Goal: Use online tool/utility: Utilize a website feature to perform a specific function

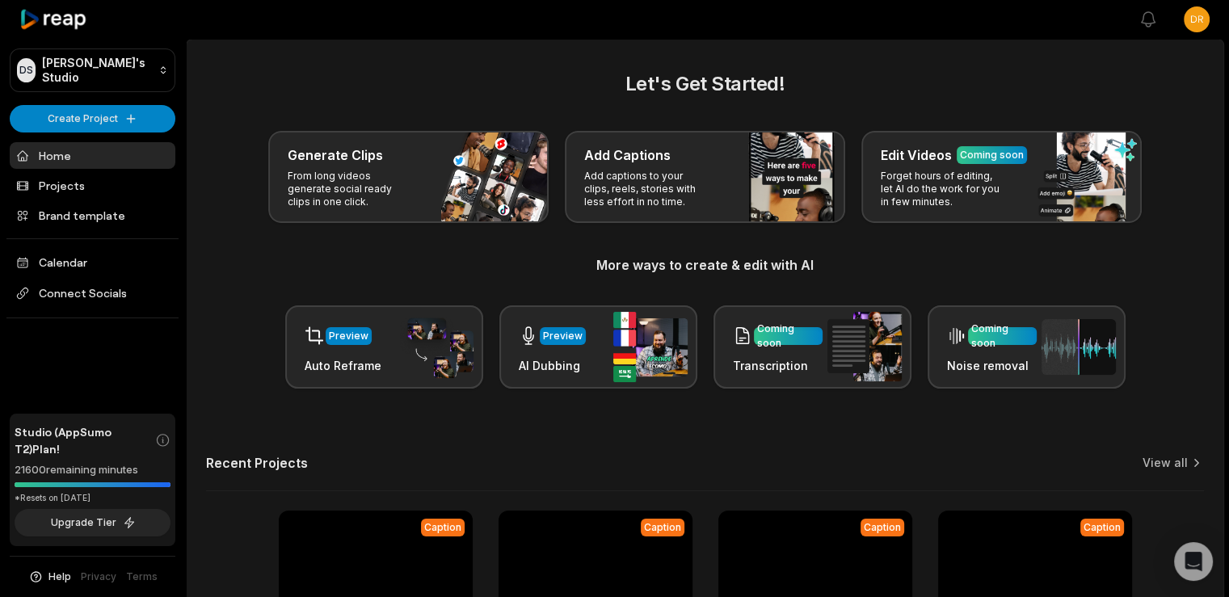
drag, startPoint x: 611, startPoint y: 30, endPoint x: 756, endPoint y: 27, distance: 144.7
click at [611, 30] on div at bounding box center [662, 19] width 914 height 37
drag, startPoint x: 1048, startPoint y: 2, endPoint x: 210, endPoint y: 36, distance: 838.6
click at [210, 36] on div at bounding box center [662, 19] width 914 height 37
drag, startPoint x: 58, startPoint y: 447, endPoint x: 84, endPoint y: 445, distance: 25.9
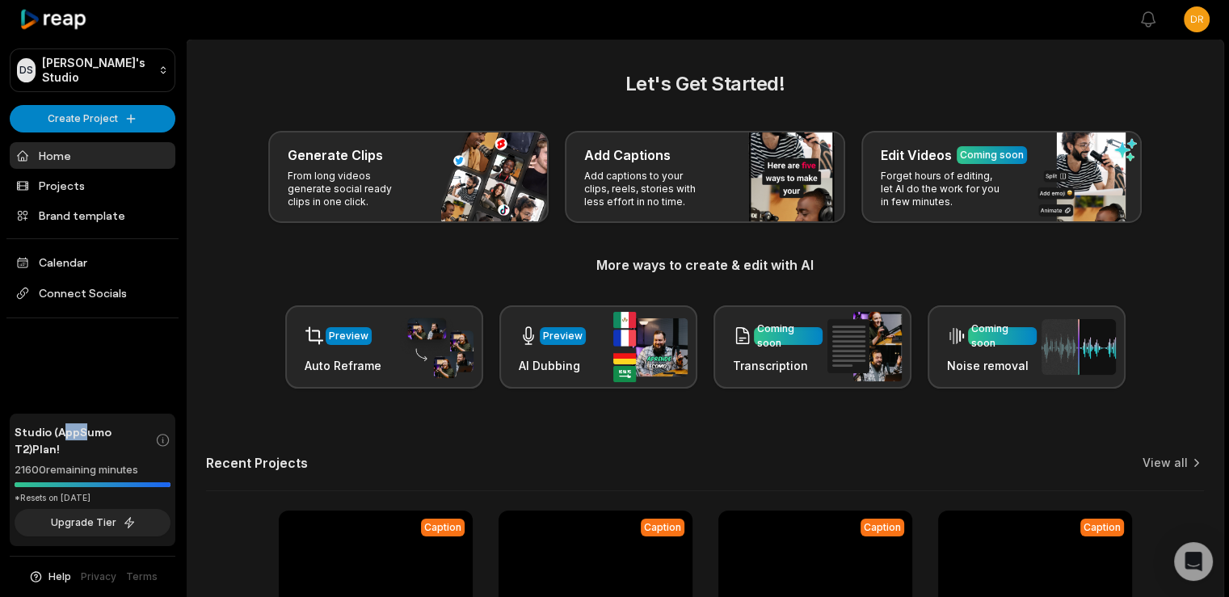
click at [84, 445] on span "Studio (AppSumo T2) Plan!" at bounding box center [85, 440] width 141 height 34
click at [160, 394] on div "DS Drew's Studio Create Project Home Projects Brand template Calendar Connect S…" at bounding box center [93, 298] width 186 height 597
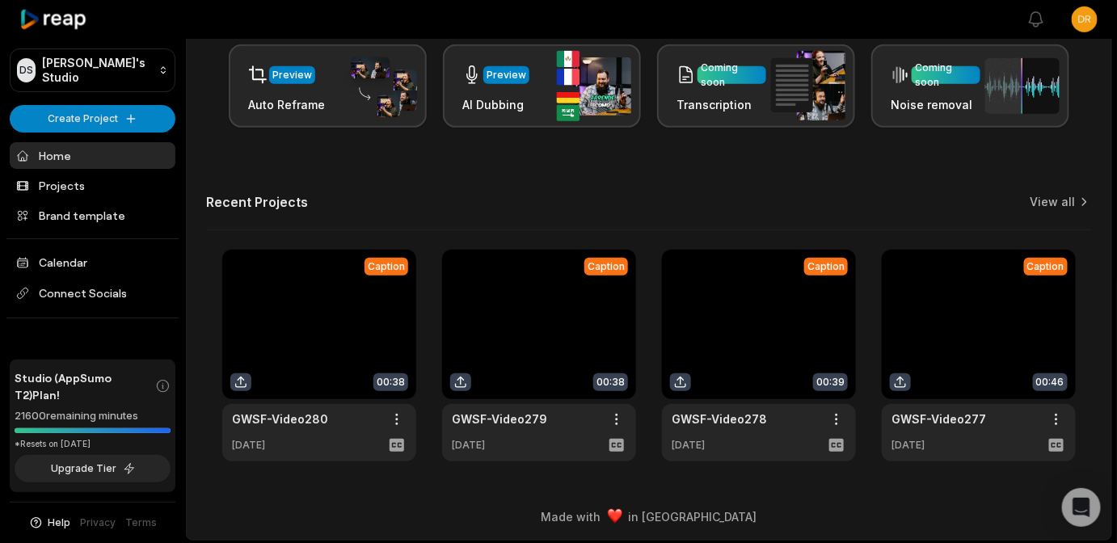
scroll to position [263, 0]
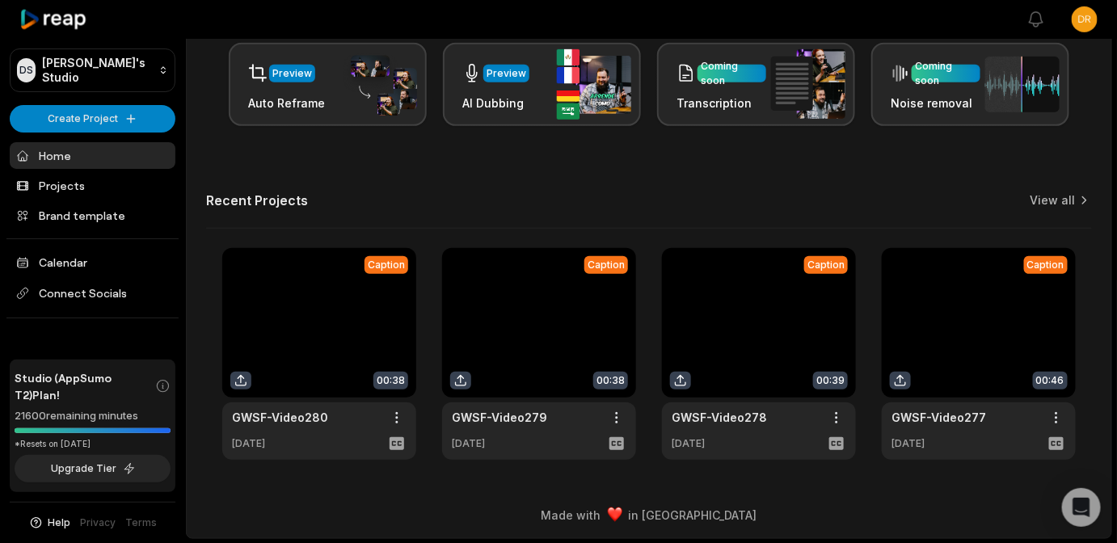
drag, startPoint x: 140, startPoint y: 414, endPoint x: 10, endPoint y: 415, distance: 130.1
click at [10, 415] on div "Studio (AppSumo T2) Plan! 21600 remaining minutes *Resets on May 16, 2028 Upgra…" at bounding box center [93, 426] width 166 height 133
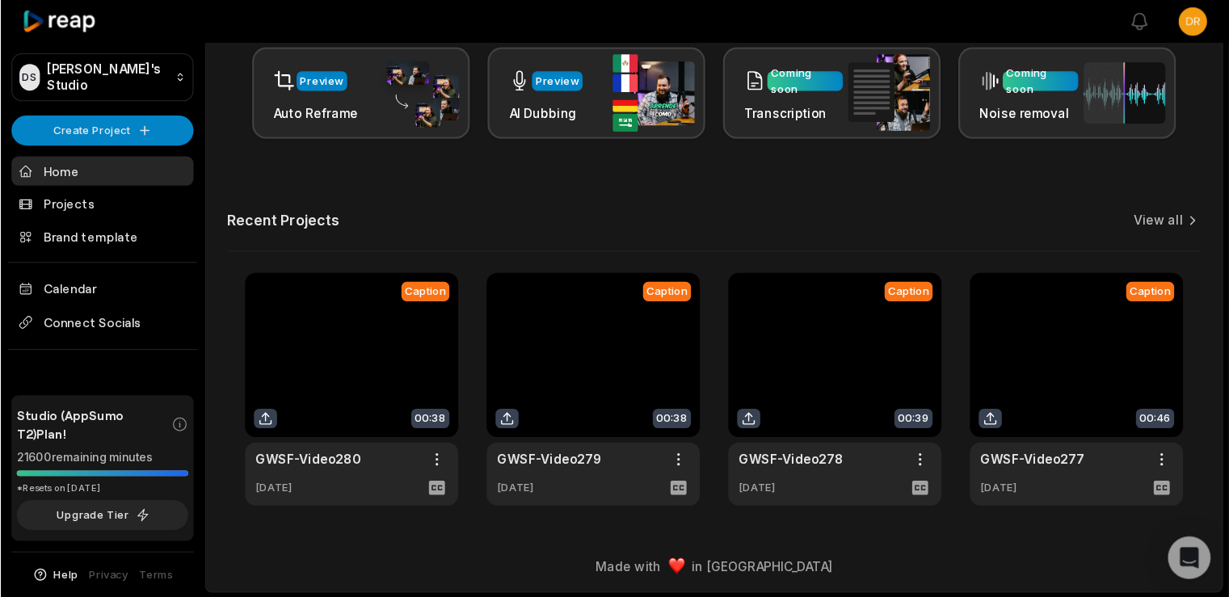
scroll to position [208, 0]
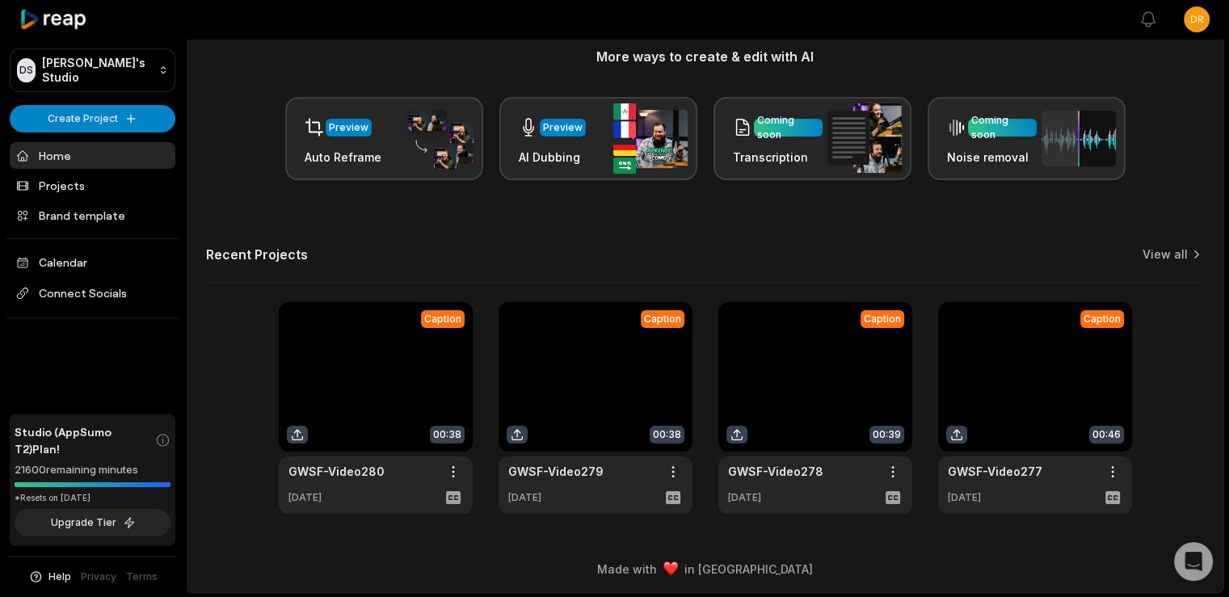
drag, startPoint x: 87, startPoint y: 499, endPoint x: 120, endPoint y: 498, distance: 32.3
click at [120, 498] on div "*Resets on [DATE]" at bounding box center [93, 498] width 156 height 12
click at [91, 410] on div "DS Drew's Studio Create Project Home Projects Brand template Calendar Connect S…" at bounding box center [93, 298] width 186 height 597
click at [133, 385] on div "DS Drew's Studio Create Project Home Projects Brand template Calendar Connect S…" at bounding box center [93, 298] width 186 height 597
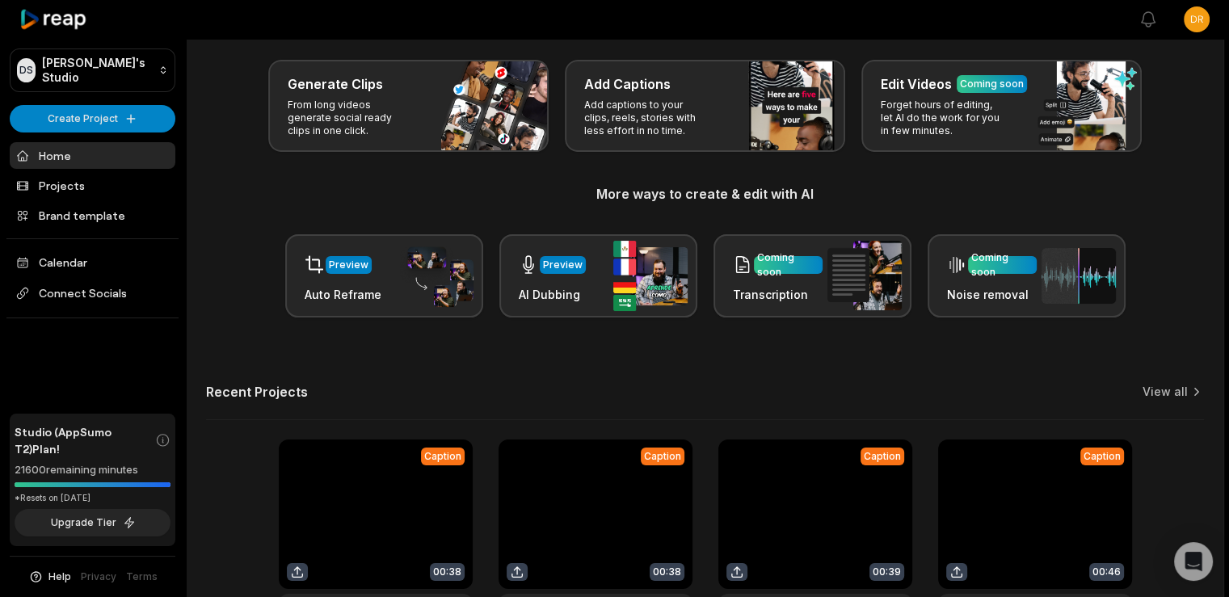
scroll to position [0, 0]
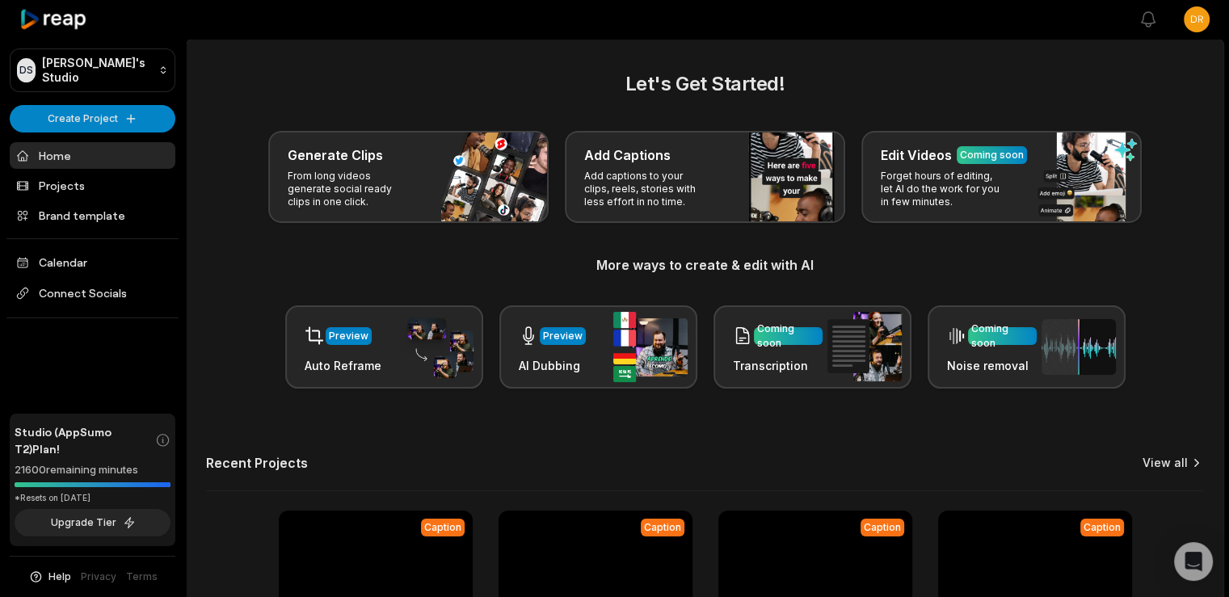
click at [1164, 456] on link "View all" at bounding box center [1165, 463] width 45 height 16
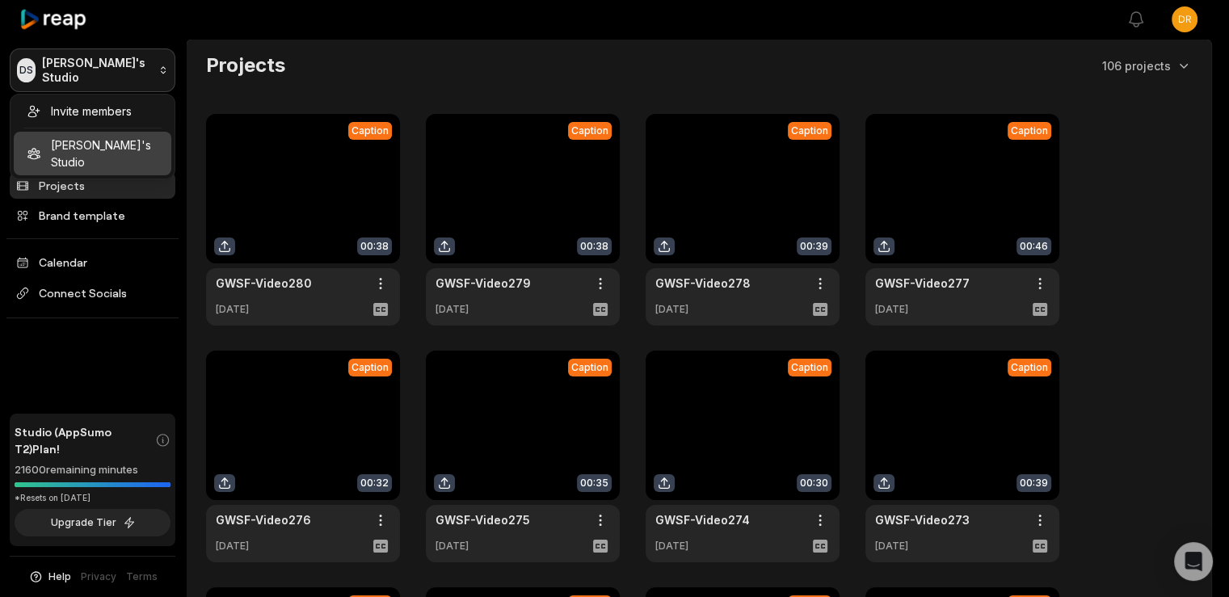
click at [85, 62] on html "DS Drew's Studio Create Project Home Projects Brand template Calendar Connect S…" at bounding box center [614, 298] width 1229 height 597
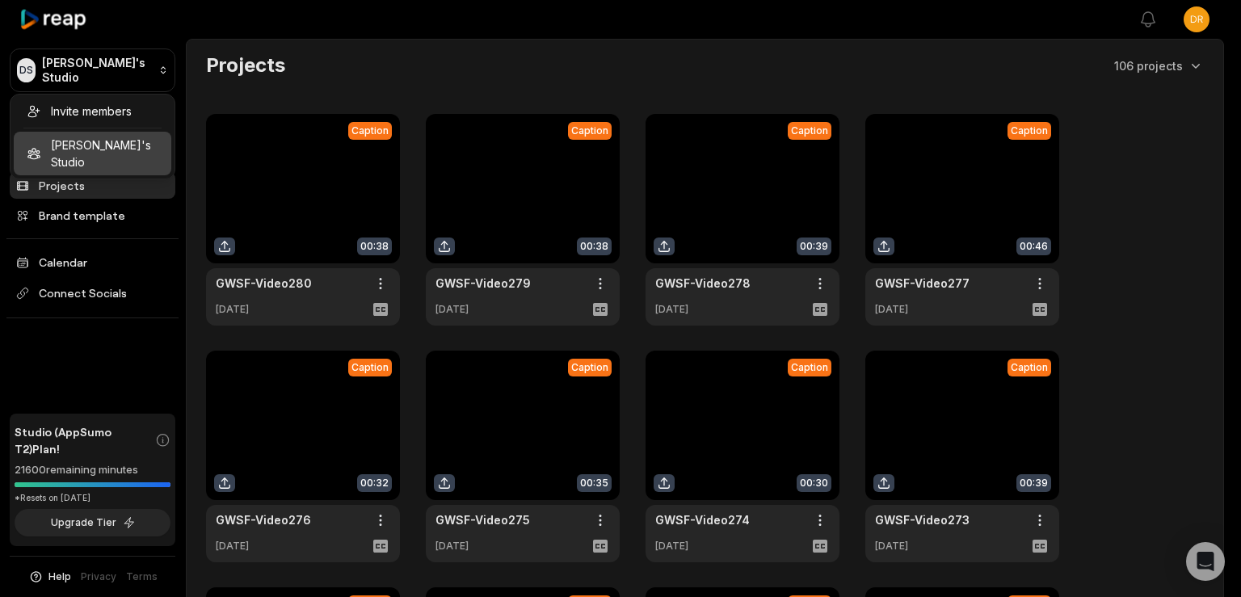
click at [48, 16] on html "DS Drew's Studio Create Project Home Projects Brand template Calendar Connect S…" at bounding box center [620, 298] width 1241 height 597
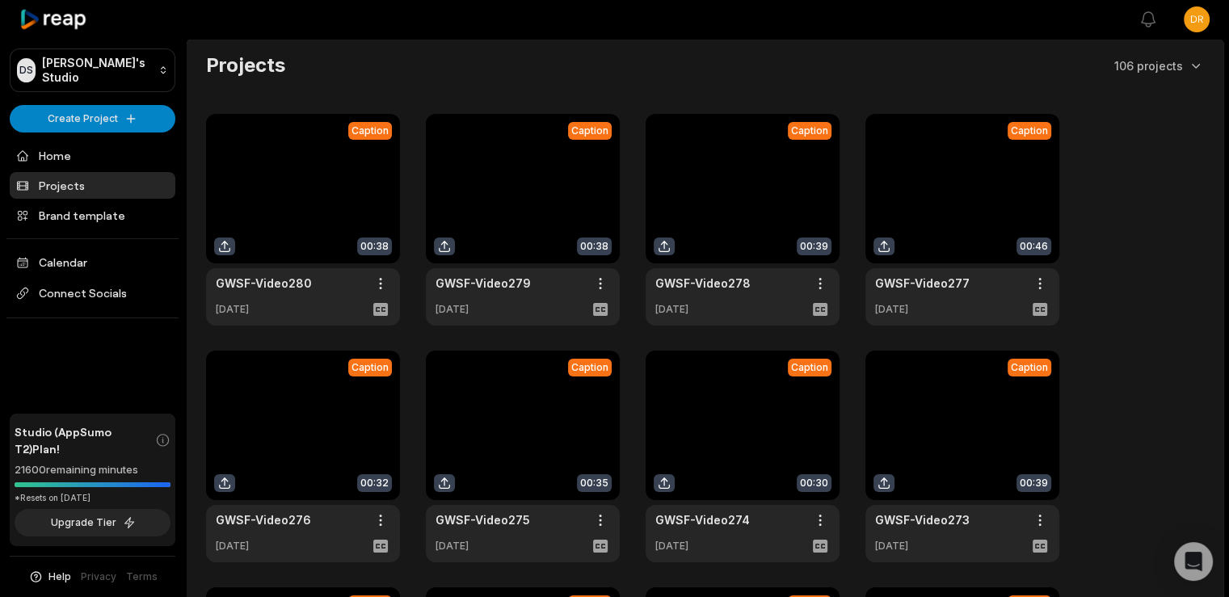
click at [65, 31] on div at bounding box center [93, 19] width 166 height 39
click at [64, 21] on icon at bounding box center [53, 20] width 69 height 22
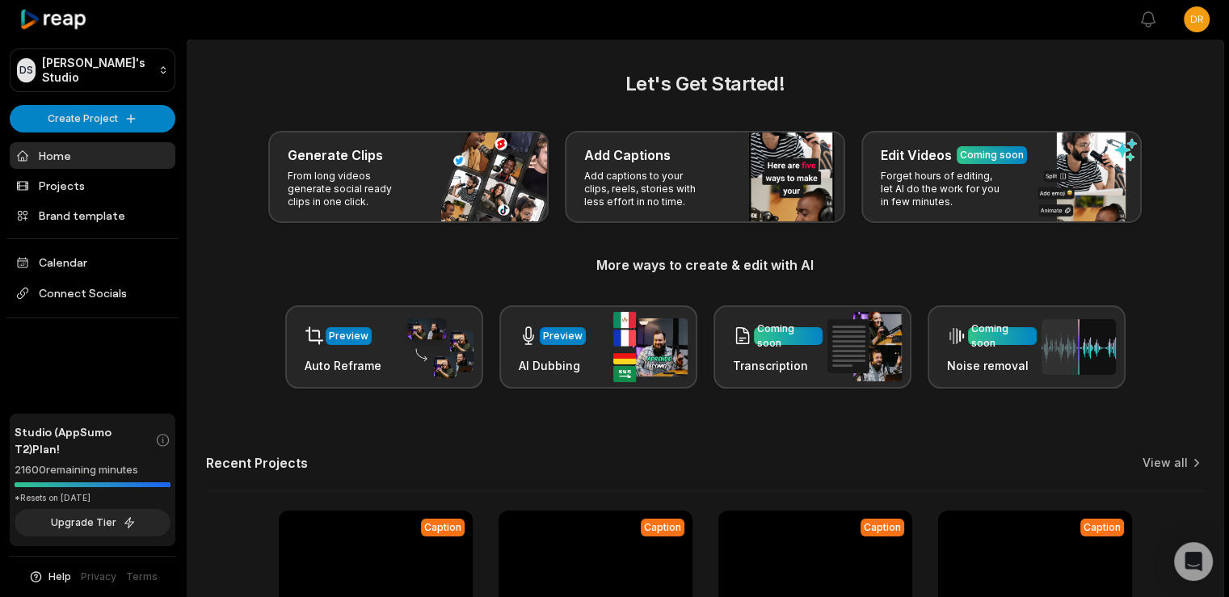
drag, startPoint x: 306, startPoint y: 75, endPoint x: 348, endPoint y: 59, distance: 45.0
click at [306, 75] on h2 "Let's Get Started!" at bounding box center [705, 83] width 998 height 29
click at [41, 155] on link "Home" at bounding box center [93, 155] width 166 height 27
click at [467, 89] on h2 "Let's Get Started!" at bounding box center [705, 83] width 998 height 29
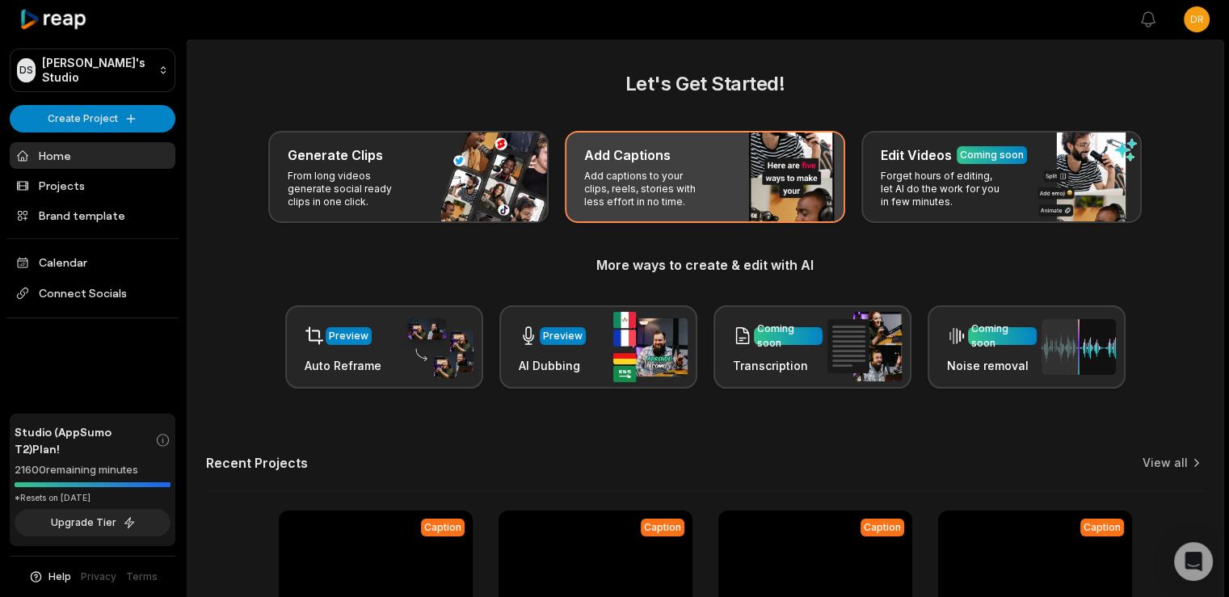
click at [690, 176] on p "Add captions to your clips, reels, stories with less effort in no time." at bounding box center [646, 189] width 125 height 39
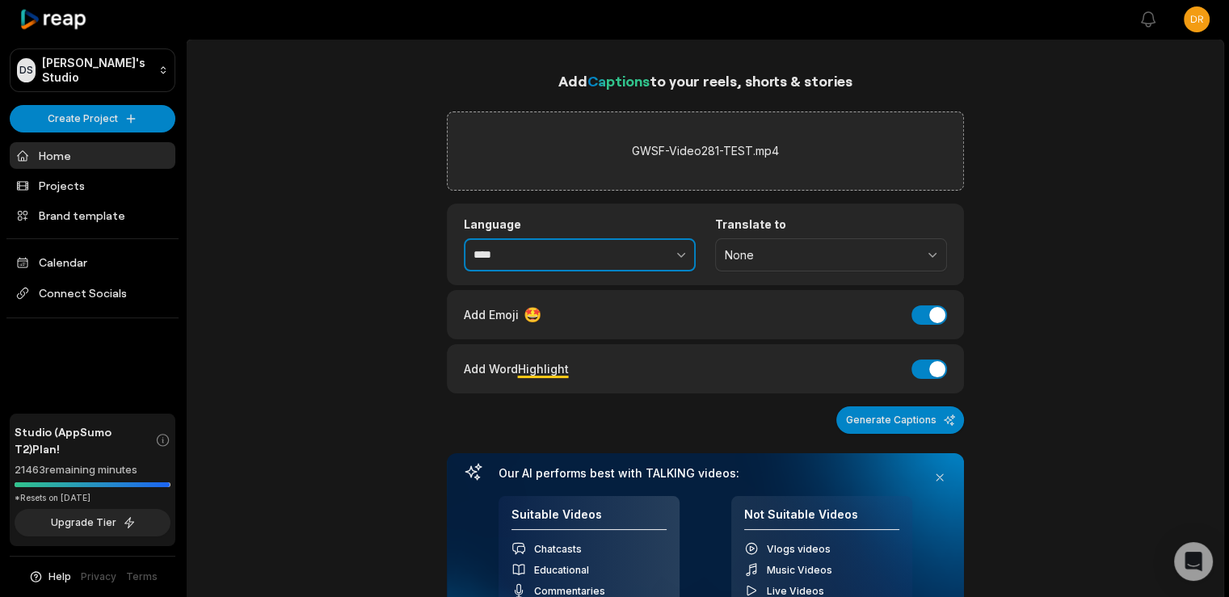
click at [675, 250] on icon "button" at bounding box center [681, 254] width 16 height 16
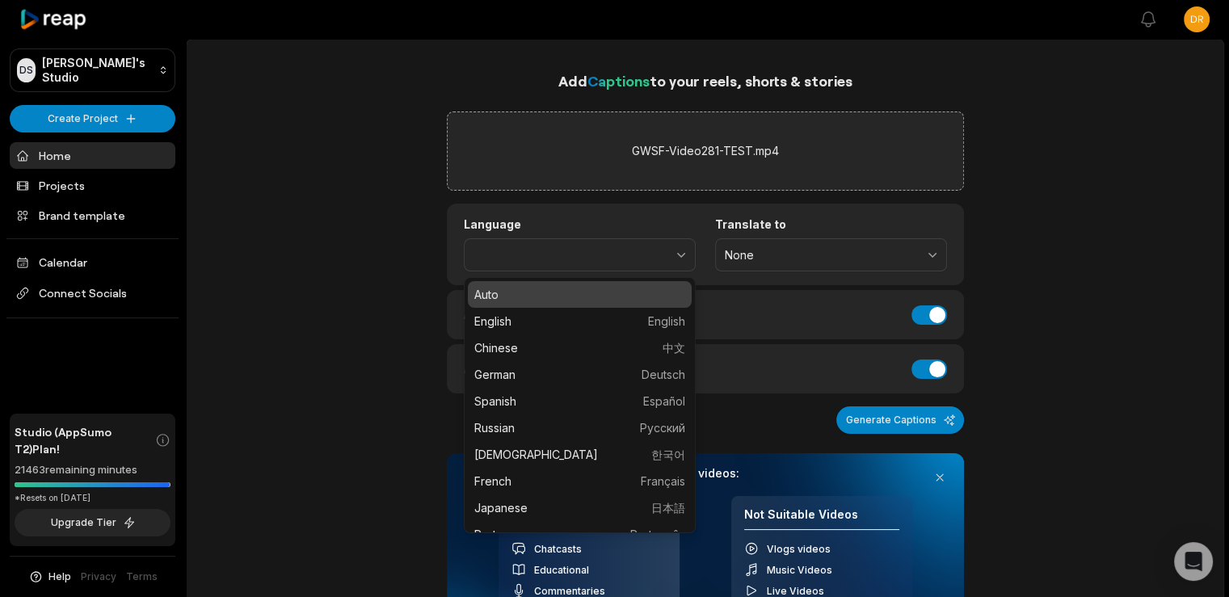
type input "****"
click at [315, 203] on div "Add Captions to your reels, shorts & stories GWSF-Video281-TEST.mp4 Language **…" at bounding box center [705, 540] width 1037 height 943
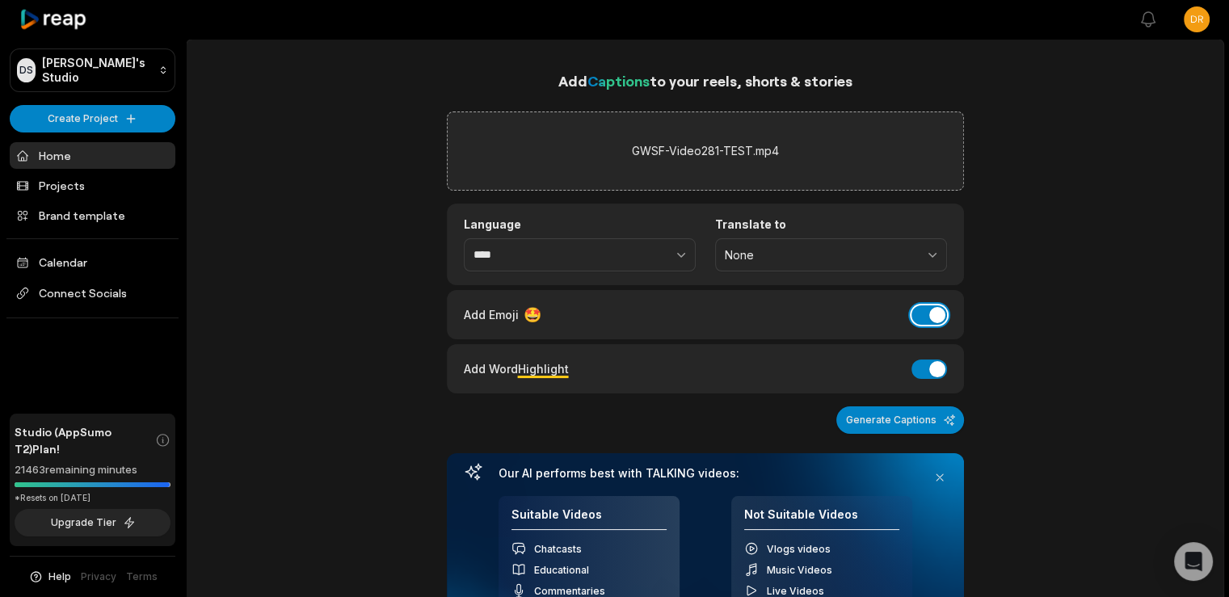
click at [923, 311] on button "Add Emoji" at bounding box center [929, 314] width 36 height 19
click at [1021, 305] on div "Add Captions to your reels, shorts & stories GWSF-Video281-TEST.mp4 Language **…" at bounding box center [705, 540] width 1037 height 943
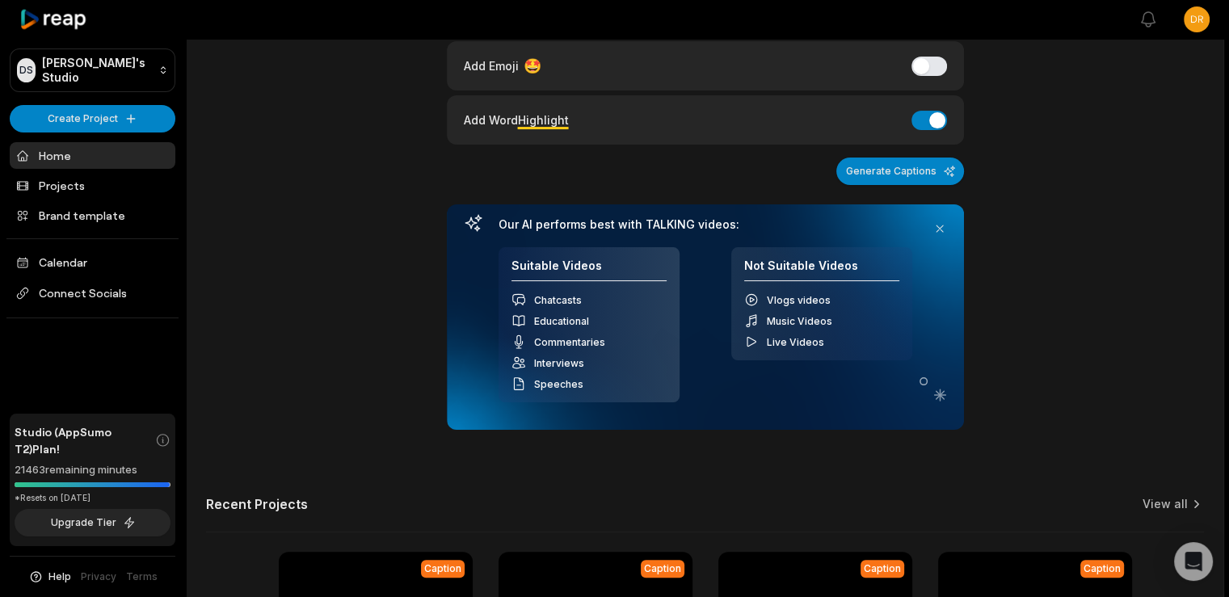
scroll to position [363, 0]
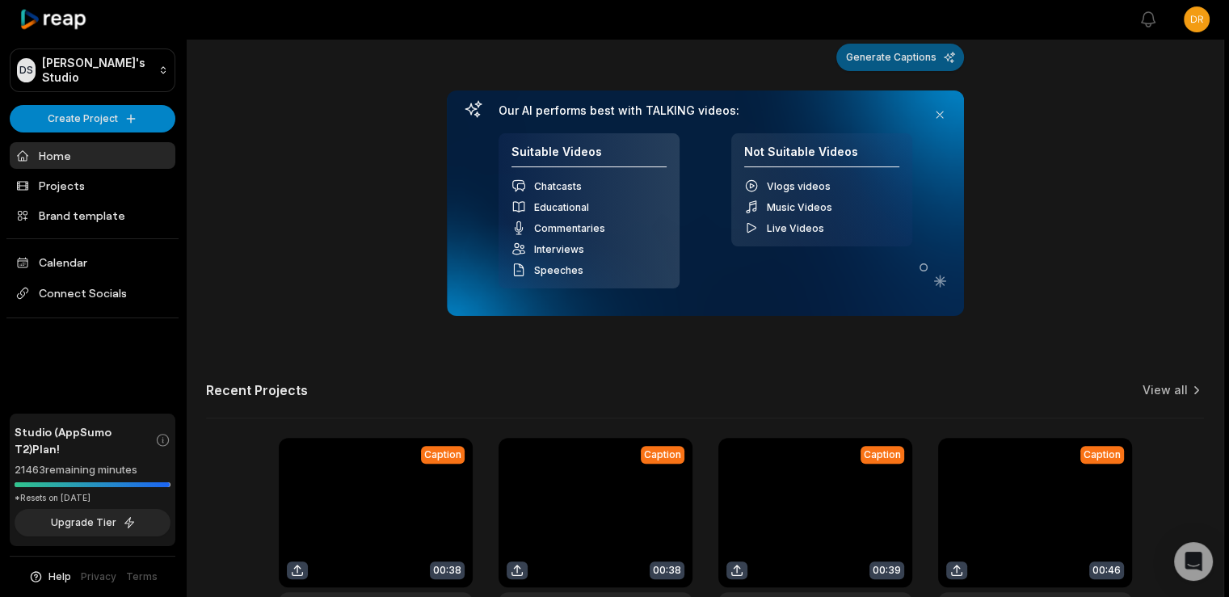
click at [889, 55] on button "Generate Captions" at bounding box center [900, 57] width 128 height 27
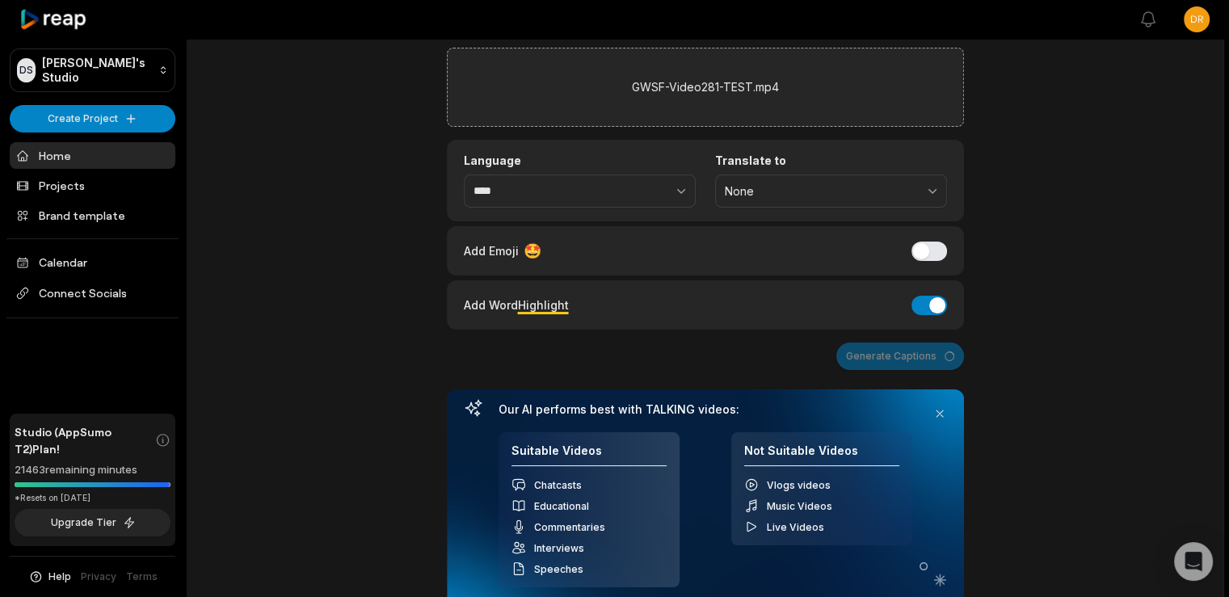
scroll to position [0, 0]
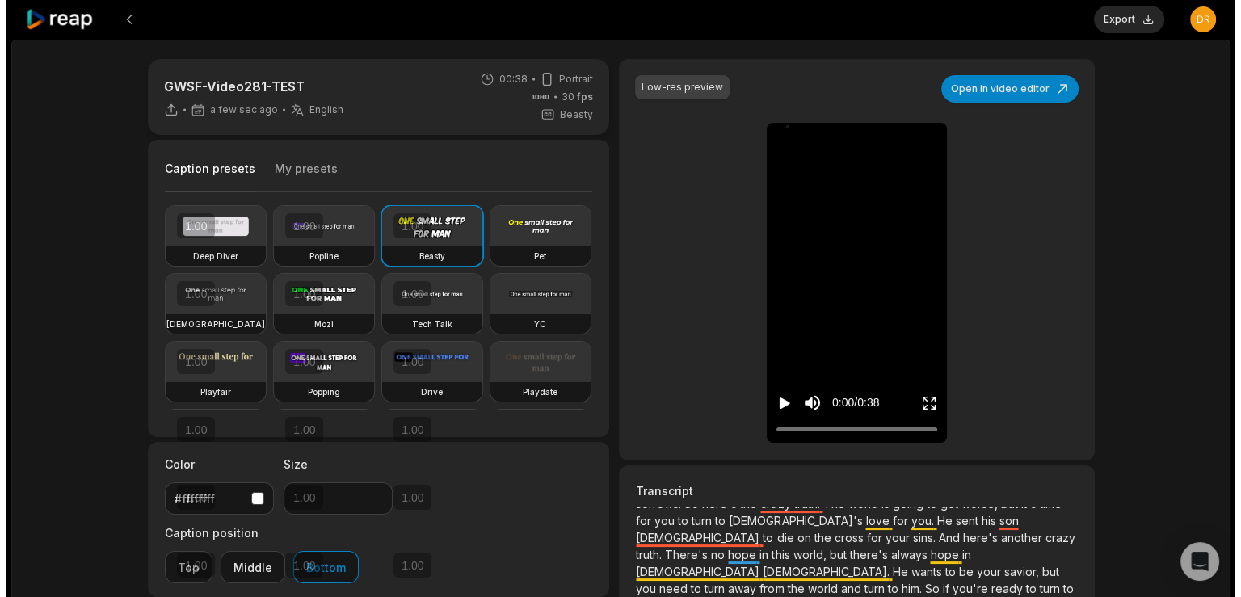
scroll to position [9, 0]
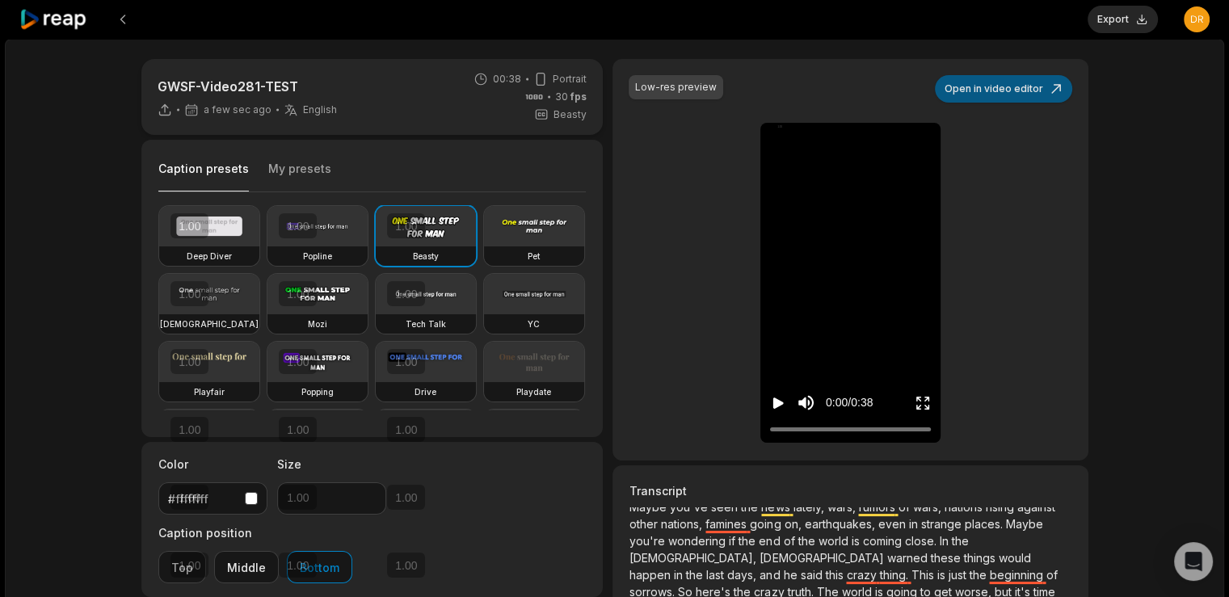
click at [1020, 91] on button "Open in video editor" at bounding box center [1003, 88] width 137 height 27
